Goal: Task Accomplishment & Management: Manage account settings

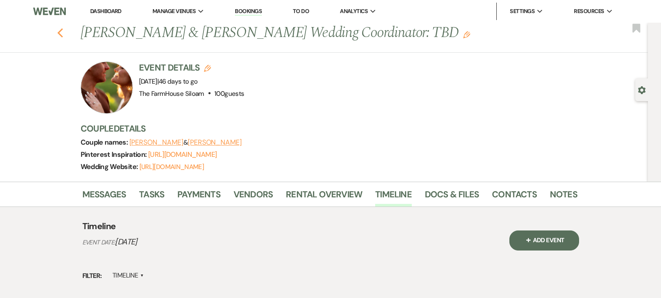
click at [59, 31] on use "button" at bounding box center [60, 33] width 6 height 10
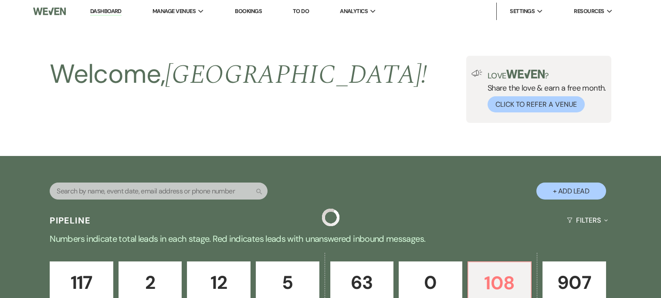
scroll to position [777, 0]
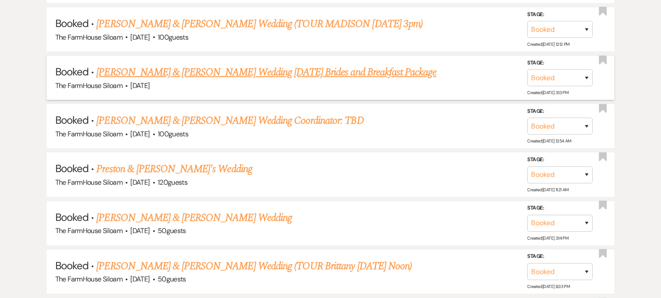
click at [309, 65] on link "[PERSON_NAME] & [PERSON_NAME] Wedding [DATE] Brides and Breakfast Package" at bounding box center [266, 72] width 340 height 16
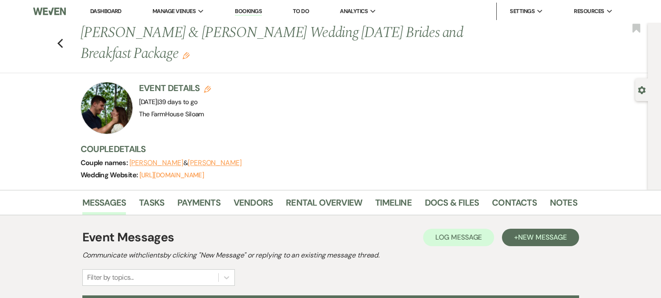
click at [208, 87] on icon "Edit" at bounding box center [207, 89] width 7 height 7
select select "468"
select select "false"
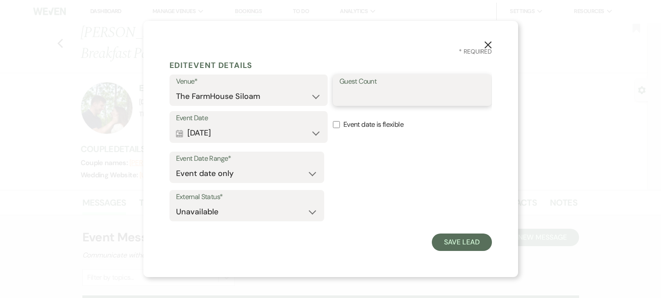
click at [368, 90] on input "Guest Count" at bounding box center [411, 96] width 145 height 17
type input "a"
type input "[PERSON_NAME]"
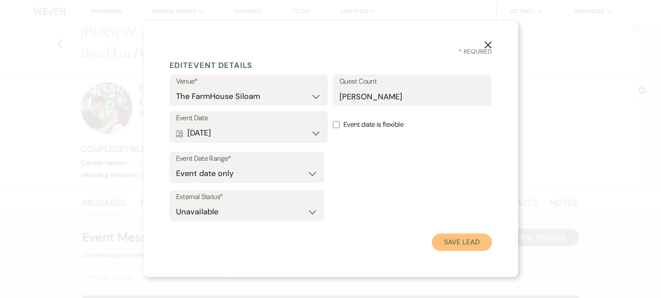
click at [458, 242] on button "Save Lead" at bounding box center [462, 241] width 60 height 17
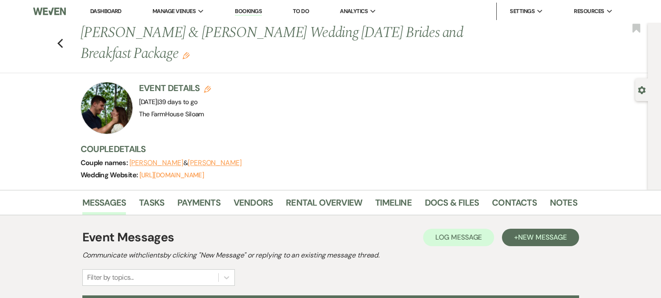
click at [182, 55] on icon "Edit" at bounding box center [185, 55] width 7 height 7
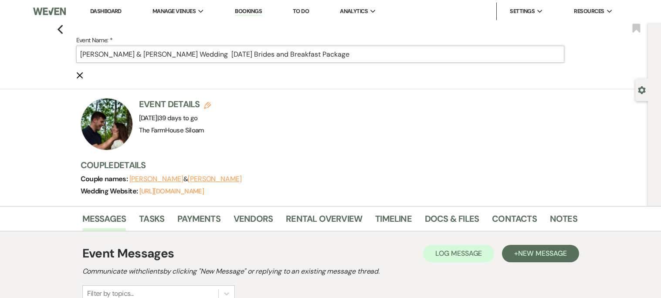
click at [327, 55] on input "[PERSON_NAME] & [PERSON_NAME] Wedding [DATE] Brides and Breakfast Package" at bounding box center [320, 54] width 488 height 17
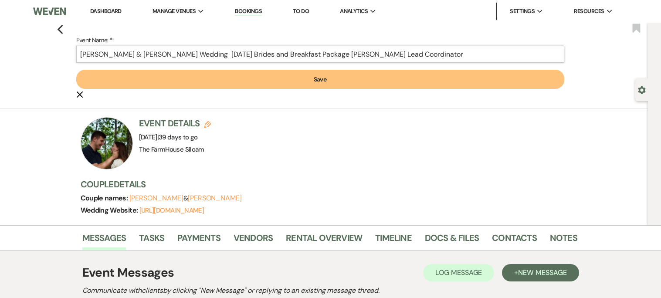
type input "[PERSON_NAME] & [PERSON_NAME] Wedding [DATE] Brides and Breakfast Package [PERS…"
click at [328, 79] on button "Save" at bounding box center [320, 79] width 488 height 19
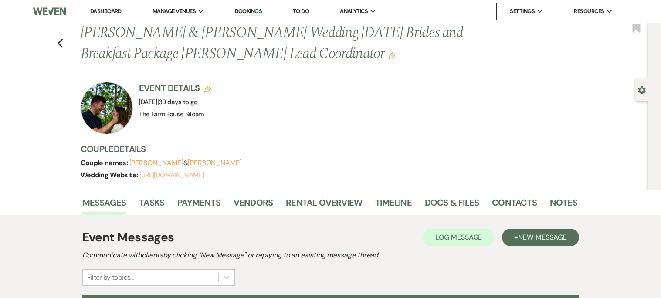
click at [192, 176] on link "[URL][DOMAIN_NAME]" at bounding box center [171, 175] width 64 height 9
click at [50, 13] on img at bounding box center [49, 11] width 33 height 18
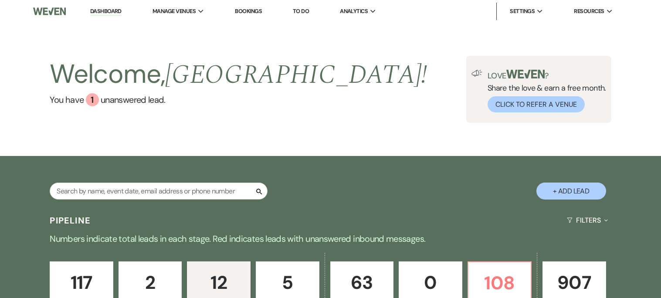
select select "2"
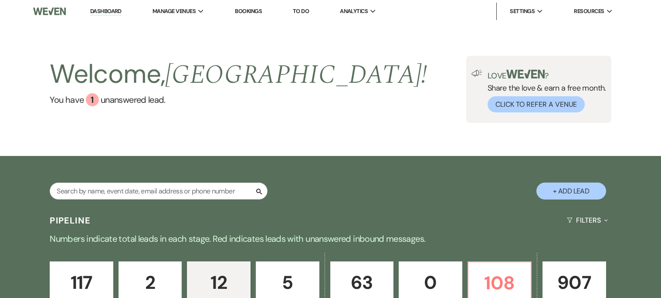
select select "2"
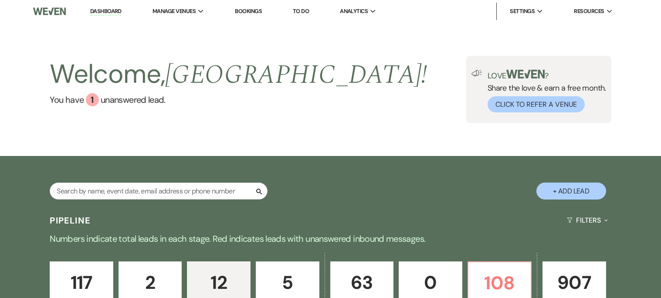
select select "2"
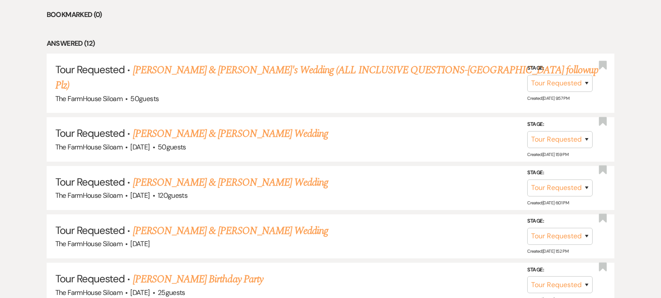
scroll to position [395, 0]
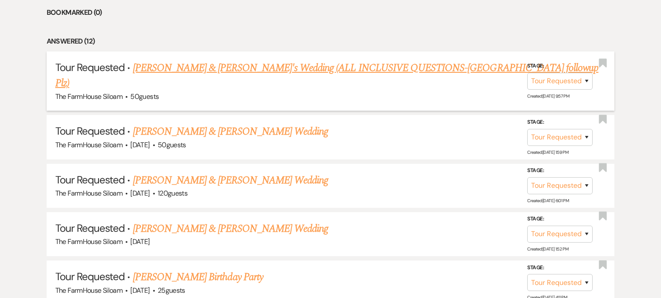
click at [179, 69] on link "Kieran & Katherine's Wedding (ALL INCLUSIVE QUESTIONS-JENA followup Plz)" at bounding box center [326, 75] width 543 height 31
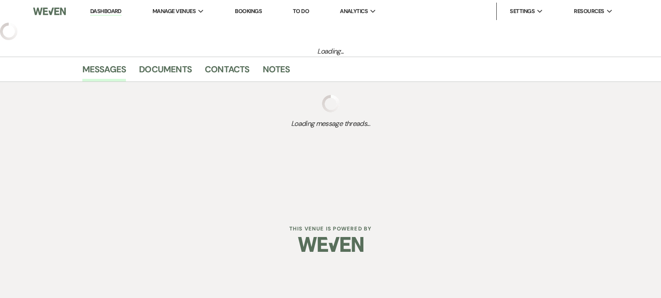
select select "2"
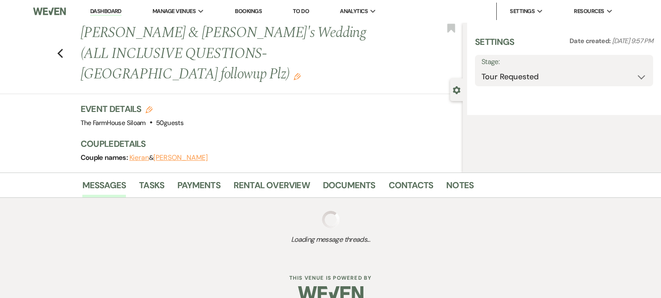
select select "5"
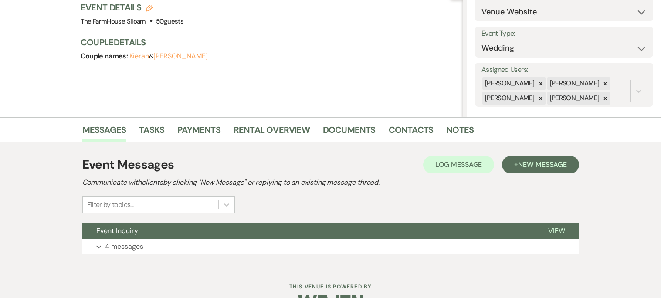
scroll to position [126, 0]
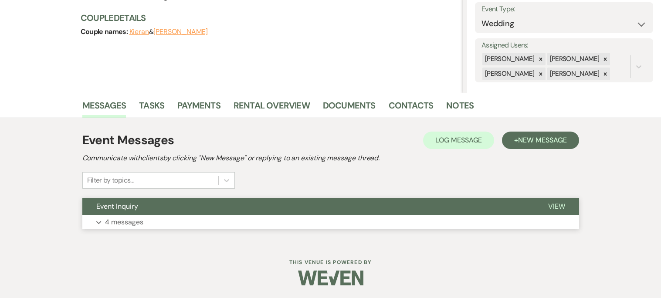
click at [553, 205] on span "View" at bounding box center [556, 206] width 17 height 9
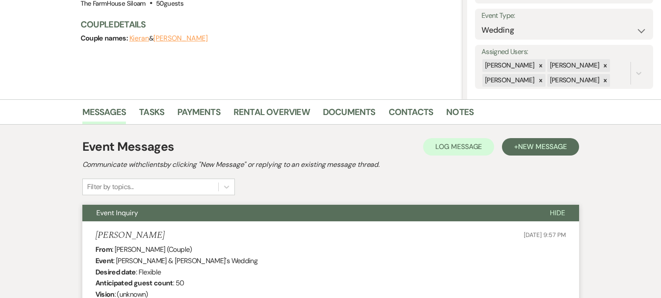
scroll to position [37, 0]
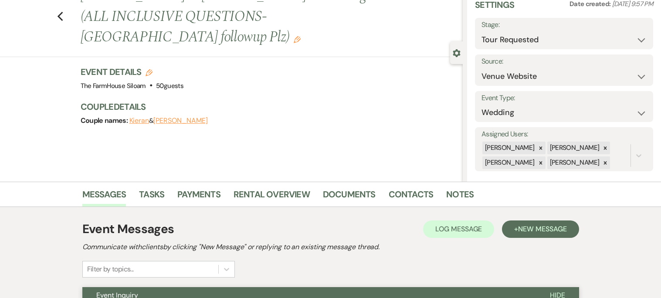
click at [171, 117] on button "Katherine" at bounding box center [180, 120] width 54 height 7
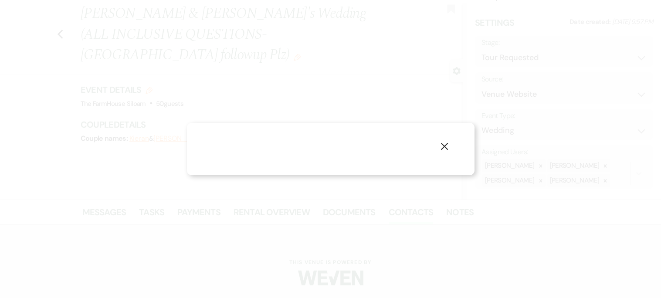
select select "1"
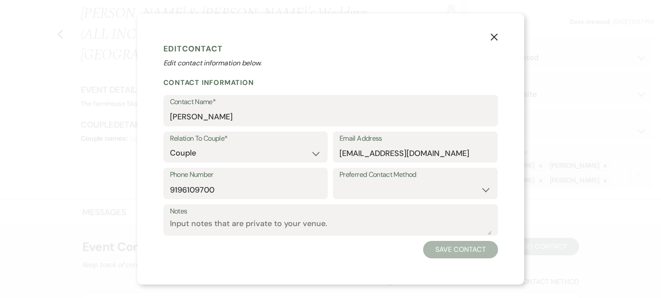
scroll to position [37, 0]
click at [496, 37] on icon "X" at bounding box center [494, 37] width 8 height 8
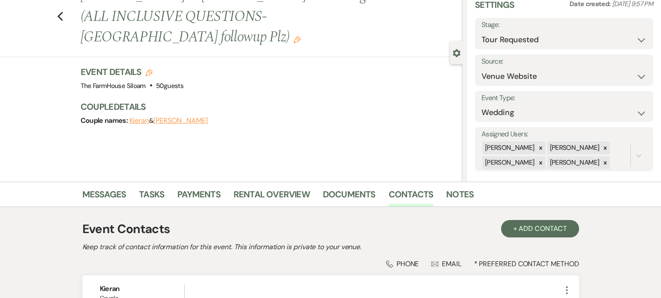
scroll to position [0, 0]
